Goal: Find specific page/section: Find specific page/section

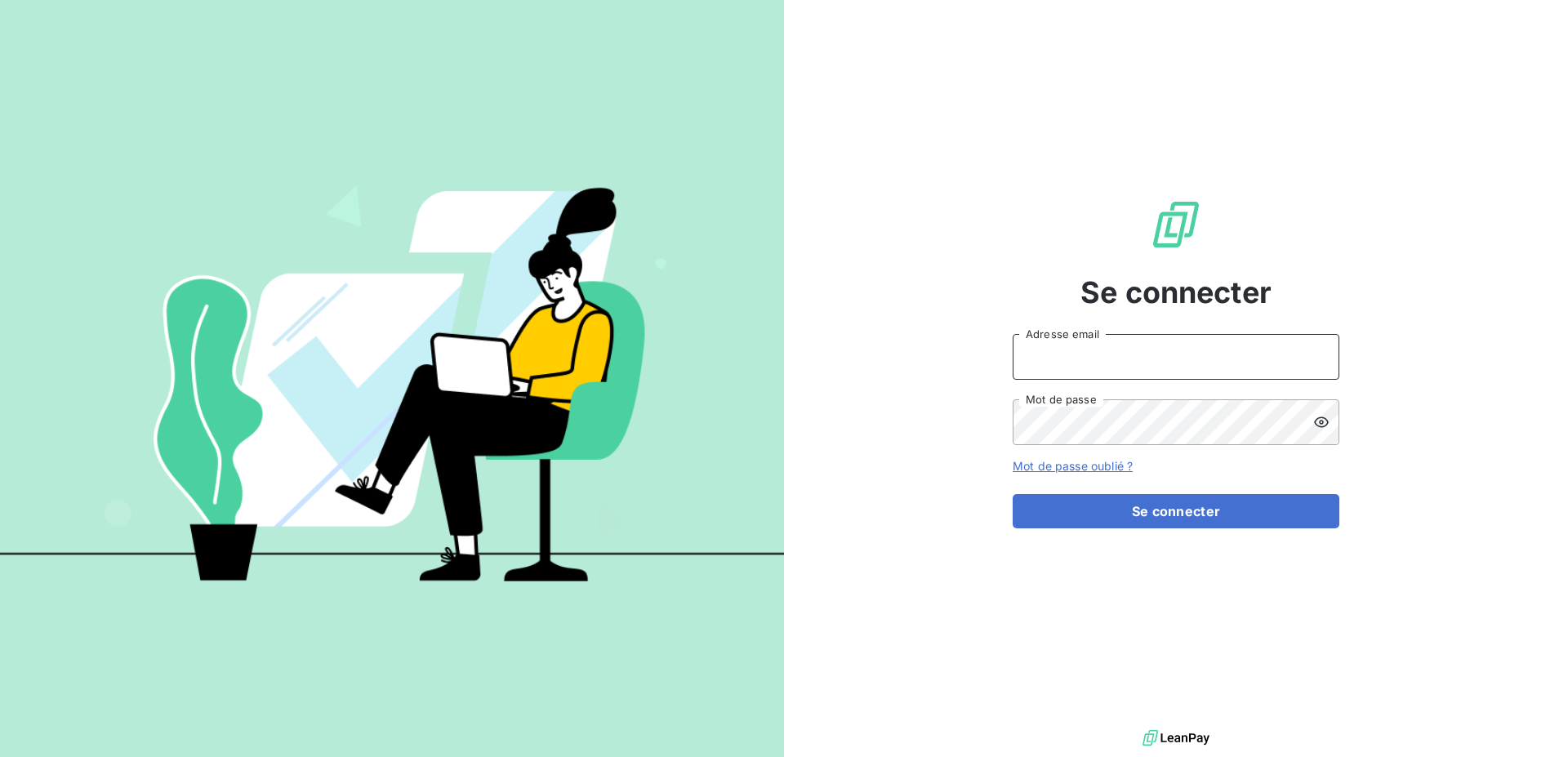
click at [1051, 361] on input "Adresse email" at bounding box center [1176, 357] width 327 height 46
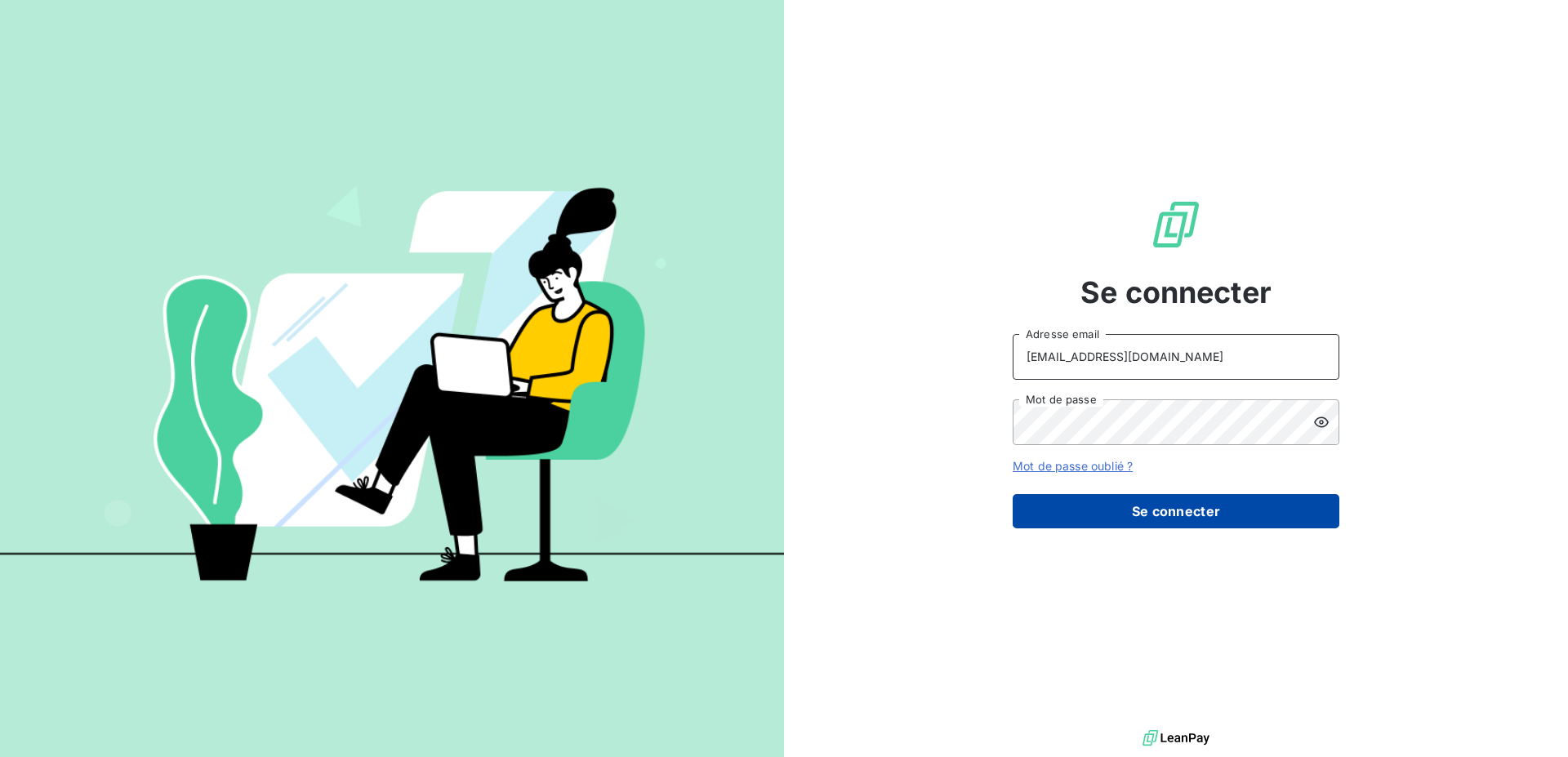
type input "[EMAIL_ADDRESS][DOMAIN_NAME]"
click at [1139, 513] on button "Se connecter" at bounding box center [1176, 511] width 327 height 34
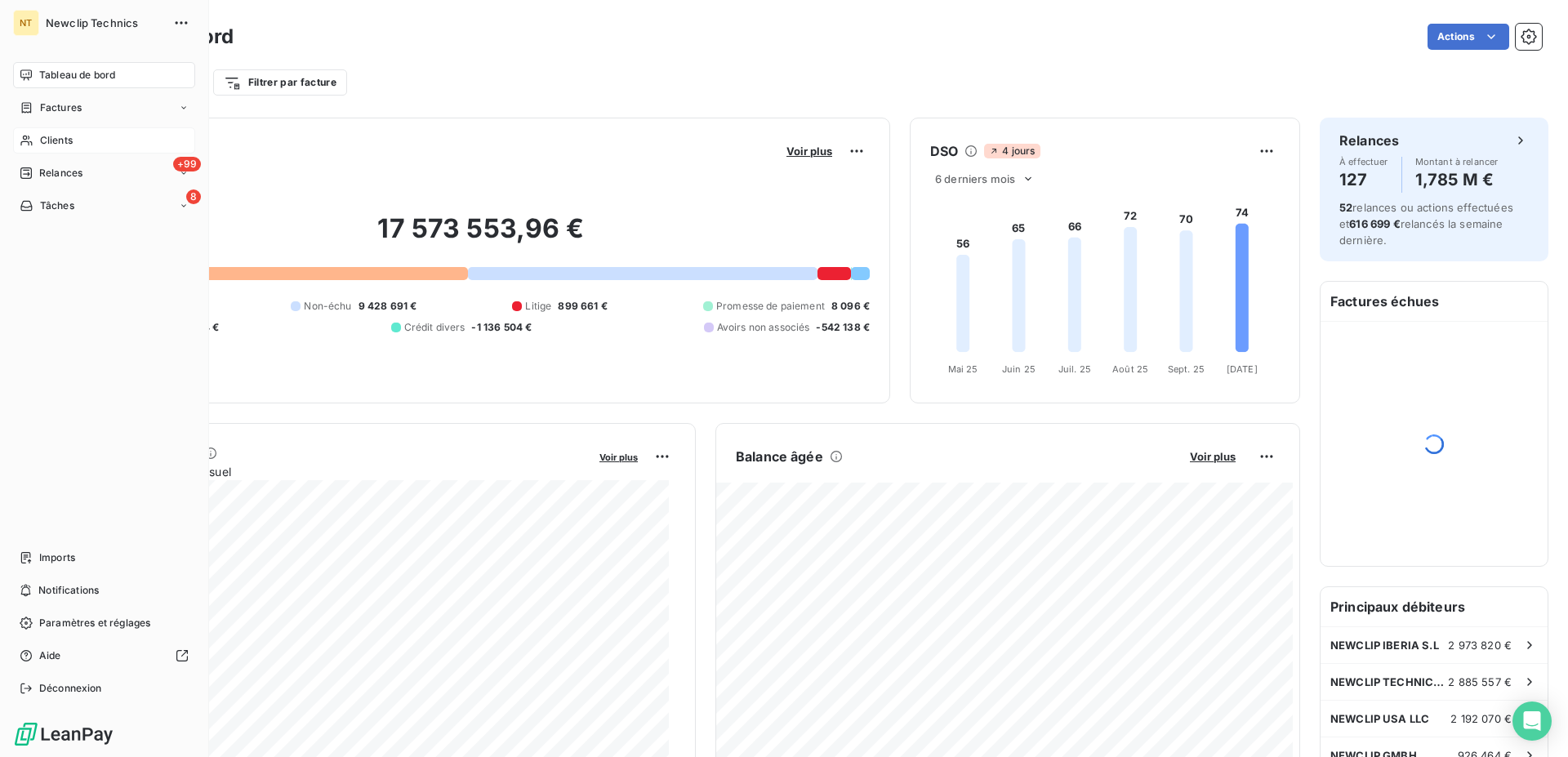
click at [74, 145] on div "Clients" at bounding box center [104, 140] width 182 height 26
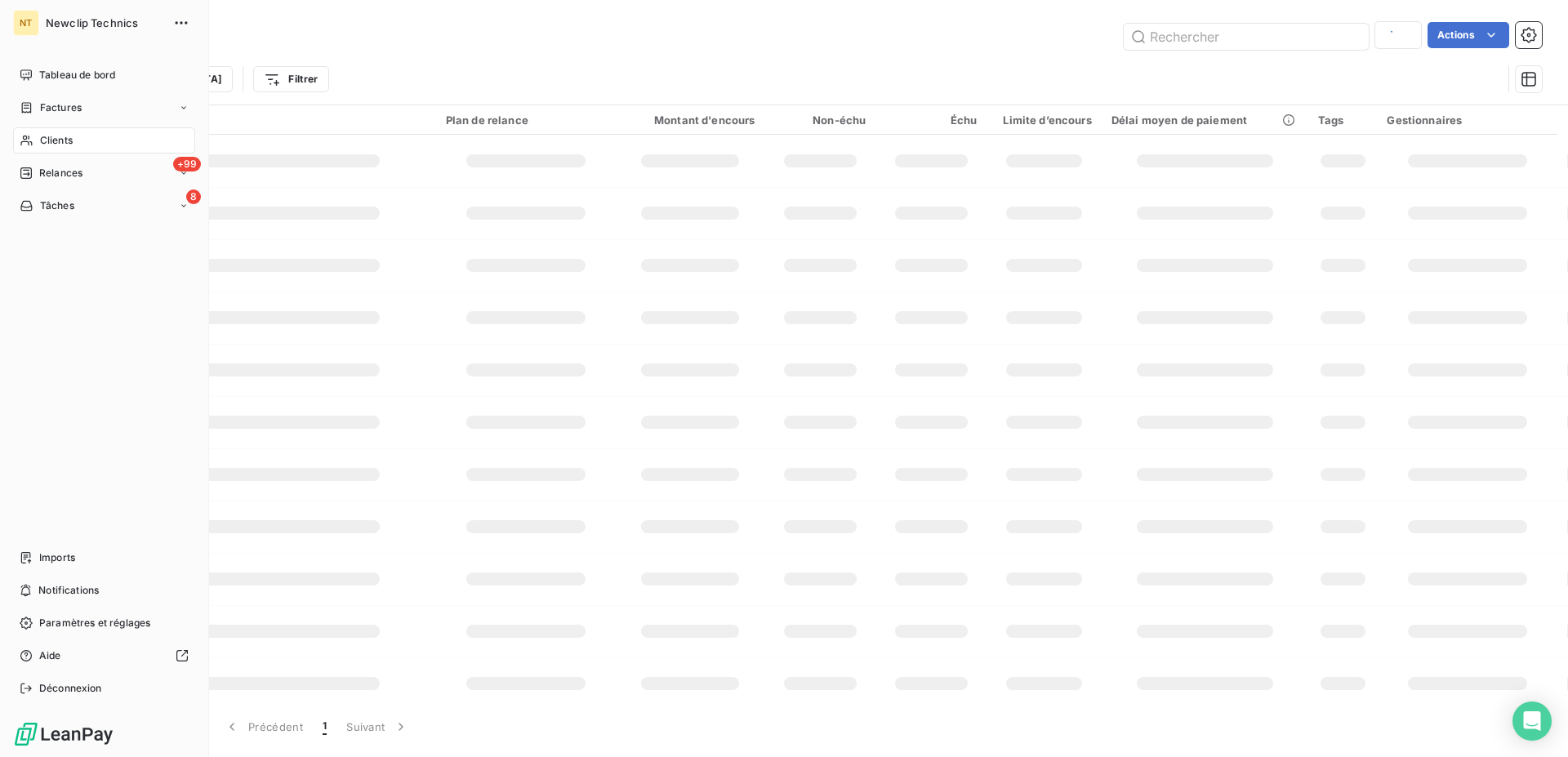
type input "phoenix"
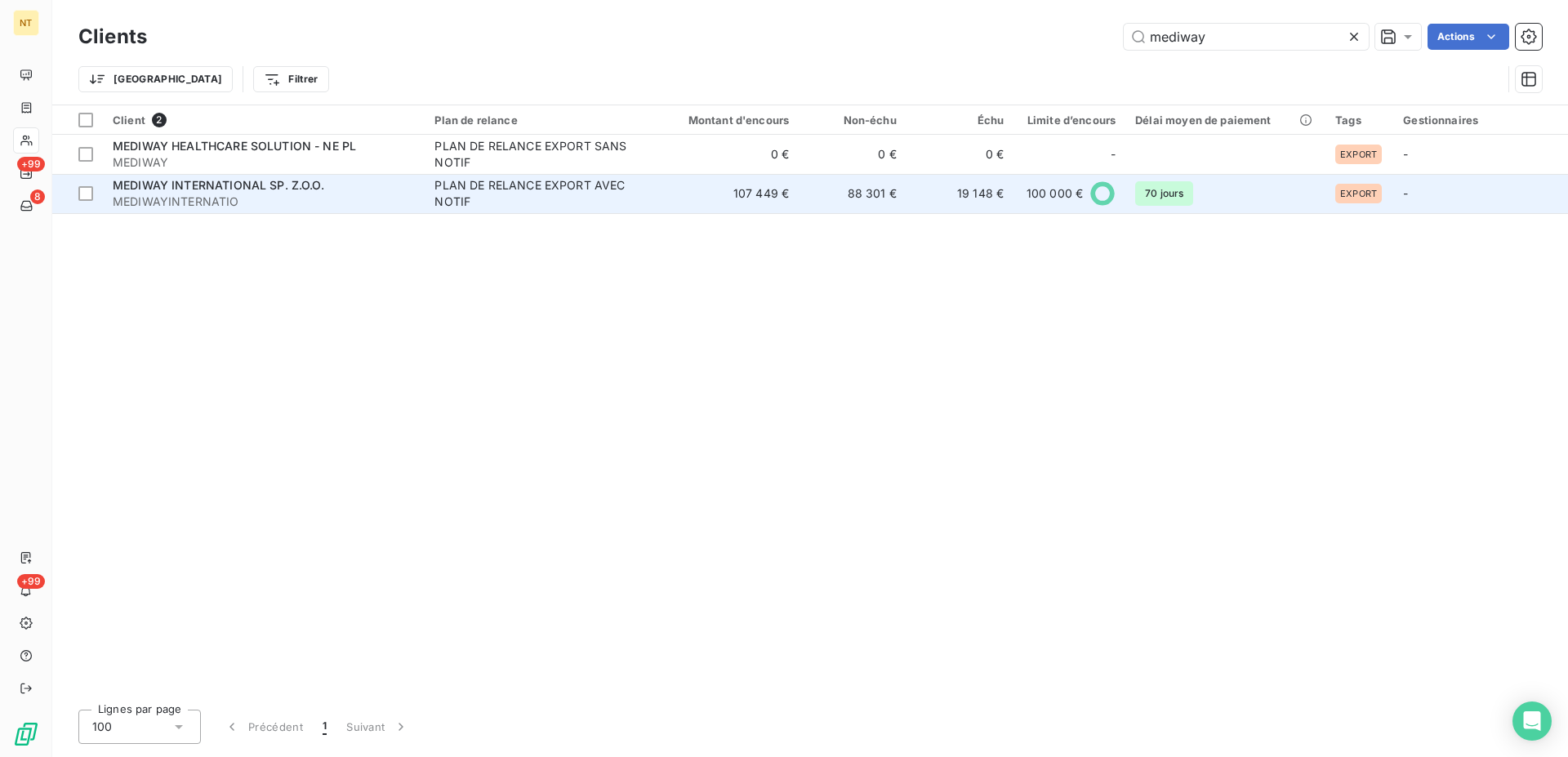
type input "mediway"
click at [613, 201] on div "PLAN DE RELANCE EXPORT AVEC NOTIF" at bounding box center [537, 193] width 204 height 32
